Goal: Register for event/course

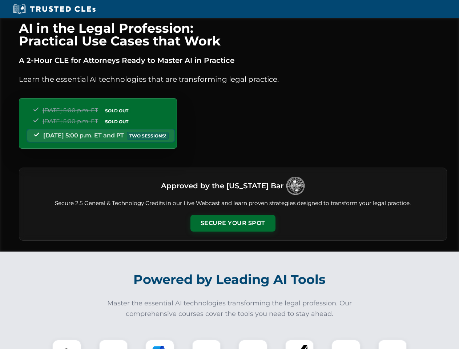
click at [233, 223] on button "Secure Your Spot" at bounding box center [232, 223] width 85 height 17
click at [67, 344] on img at bounding box center [66, 353] width 21 height 21
